Goal: Communication & Community: Answer question/provide support

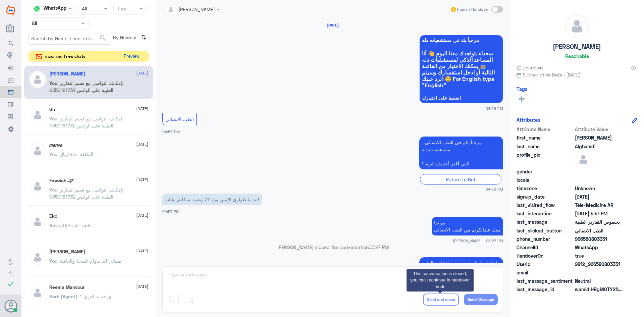
scroll to position [448, 0]
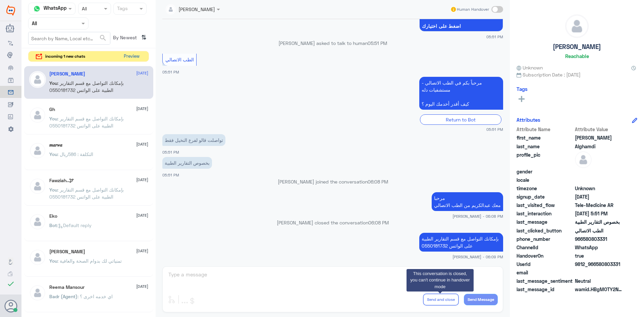
drag, startPoint x: 0, startPoint y: 0, endPoint x: 134, endPoint y: 56, distance: 145.3
click at [134, 56] on button "Preview" at bounding box center [131, 56] width 21 height 10
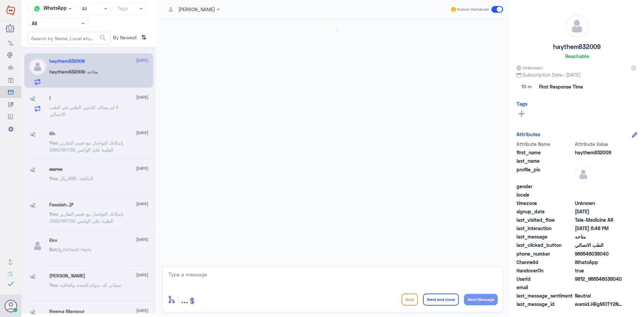
scroll to position [25, 0]
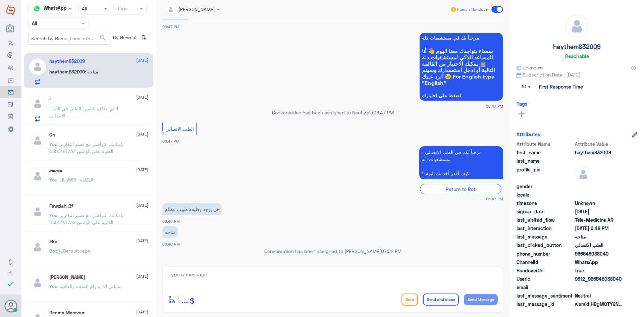
click at [109, 108] on span ": لم يضاف التامين الطبي في الطب الاتصالي" at bounding box center [82, 112] width 67 height 13
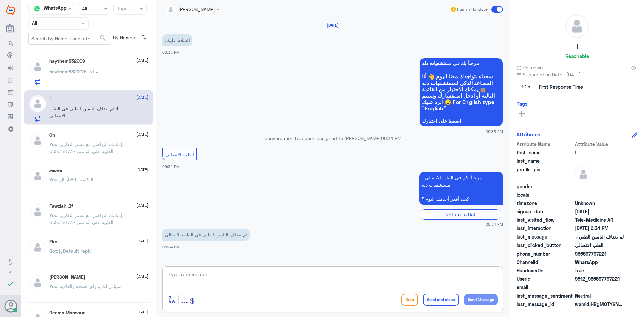
click at [240, 276] on textarea at bounding box center [333, 278] width 330 height 16
paste textarea "مرحبا معك [PERSON_NAME] من الطب الاتصالي"
type textarea "مرحبا معك [PERSON_NAME] من الطب الاتصالي"
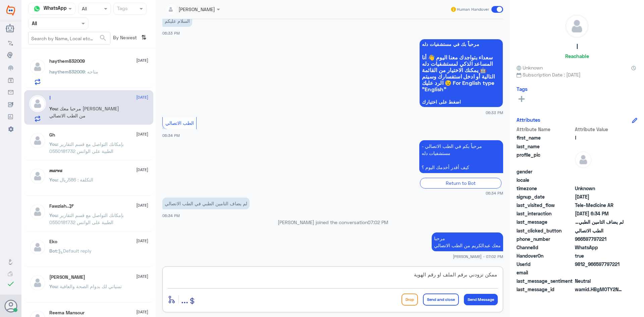
type textarea "ممكن تزودني برقم الملف او رقم الهوية"
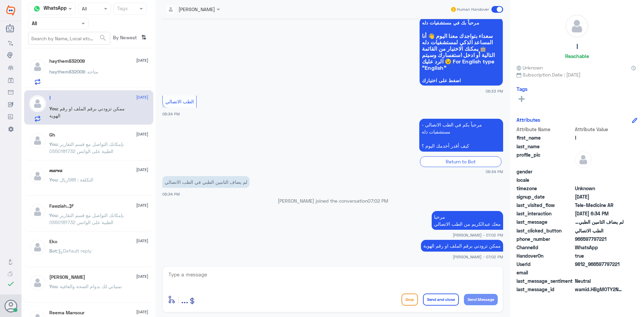
drag, startPoint x: 619, startPoint y: 263, endPoint x: 596, endPoint y: 261, distance: 22.9
click at [596, 261] on span "9812_966597797221" at bounding box center [599, 264] width 49 height 7
copy span "597797221"
click at [374, 276] on textarea at bounding box center [333, 278] width 330 height 16
click at [428, 281] on textarea at bounding box center [333, 278] width 330 height 16
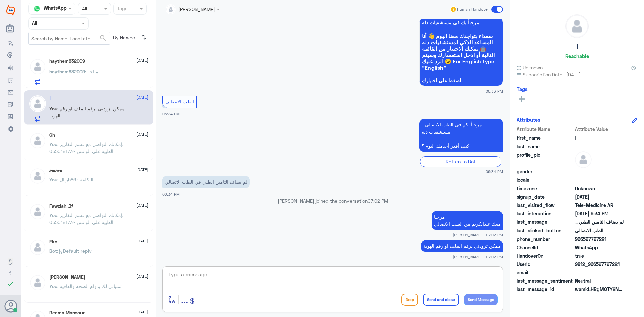
click at [495, 9] on span at bounding box center [497, 9] width 12 height 7
click at [0, 0] on input "checkbox" at bounding box center [0, 0] width 0 height 0
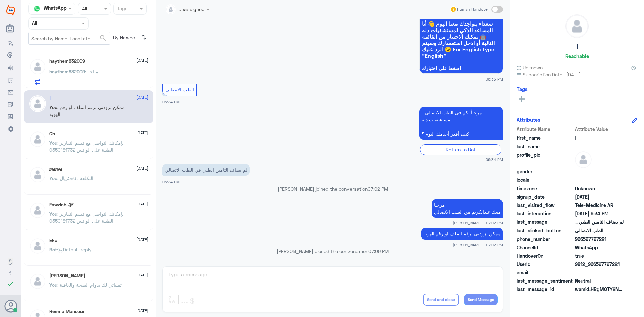
click at [100, 74] on div "haythem832009 : متاحه" at bounding box center [98, 77] width 99 height 15
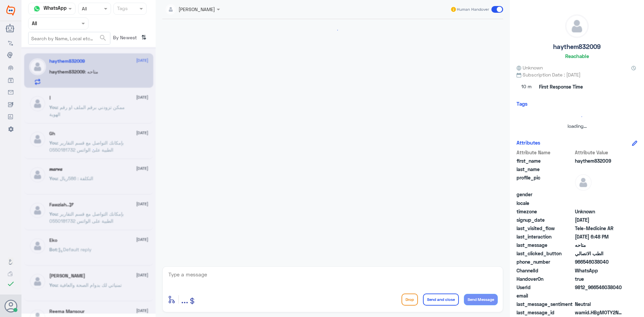
scroll to position [25, 0]
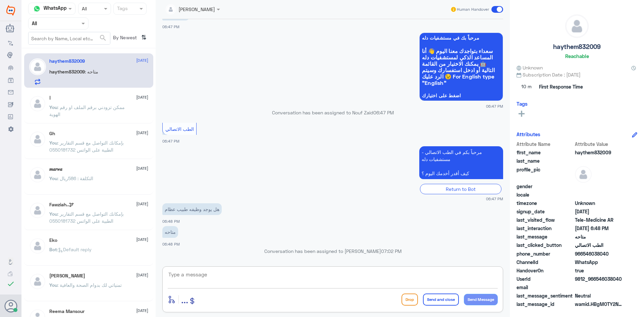
click at [279, 273] on textarea at bounding box center [333, 278] width 330 height 16
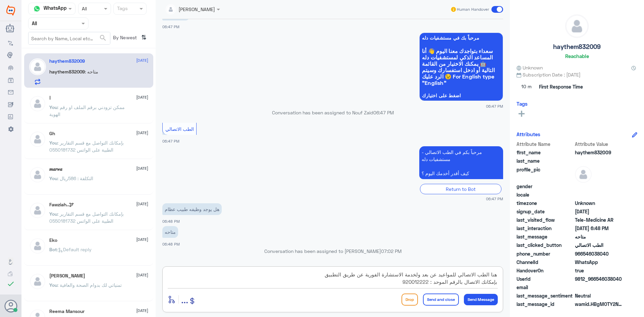
type textarea "هنا الطب الاتصالي للمواعيد عن بعد ولخدمة الاستشارة الفورية عن طريق التطبيق بإمك…"
click at [450, 305] on button "Send and close" at bounding box center [441, 300] width 36 height 12
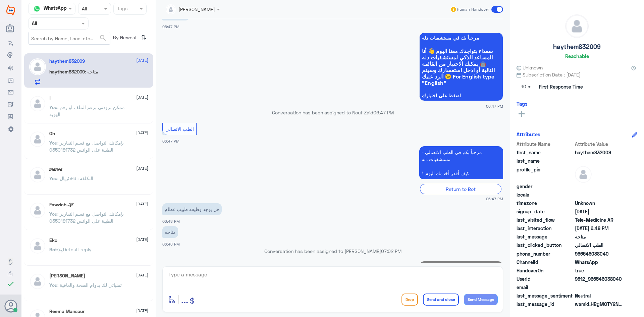
scroll to position [75, 0]
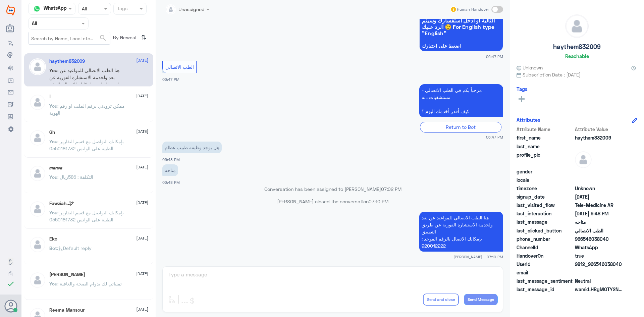
click at [115, 111] on p "You : ممكن تزودني برقم الملف او رقم الهوية" at bounding box center [86, 110] width 75 height 17
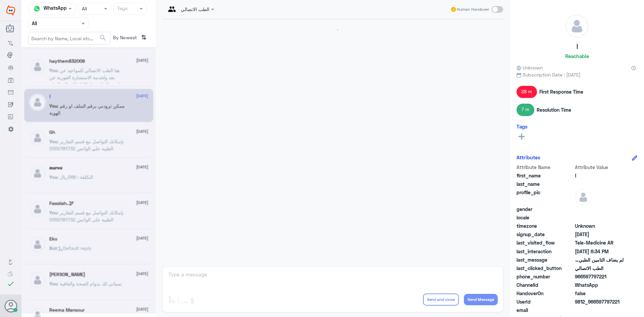
scroll to position [65, 0]
